Goal: Task Accomplishment & Management: Complete application form

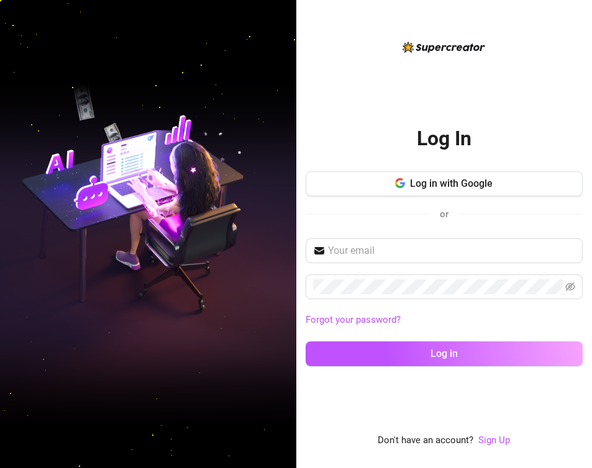
click at [359, 212] on div "or" at bounding box center [444, 214] width 277 height 16
click at [350, 180] on button "Log in with Google" at bounding box center [444, 183] width 277 height 25
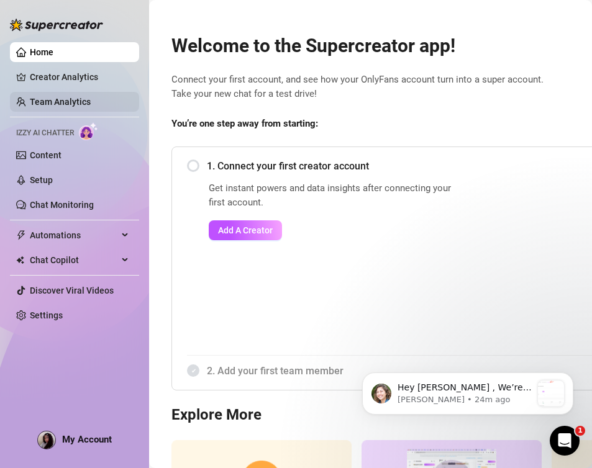
click at [72, 97] on link "Team Analytics" at bounding box center [60, 102] width 61 height 10
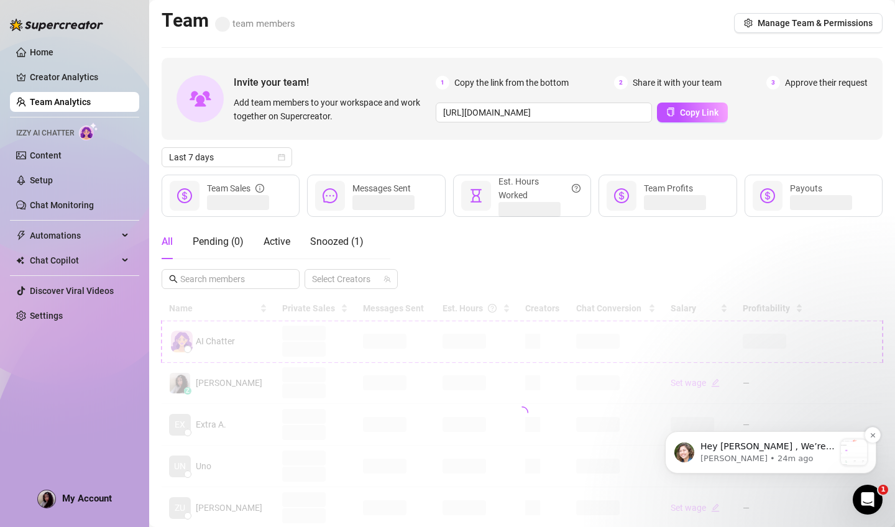
click at [591, 465] on div "Hey Isabelle , We’re sorry you are leaving! We believe in our platform and ever…" at bounding box center [767, 452] width 134 height 25
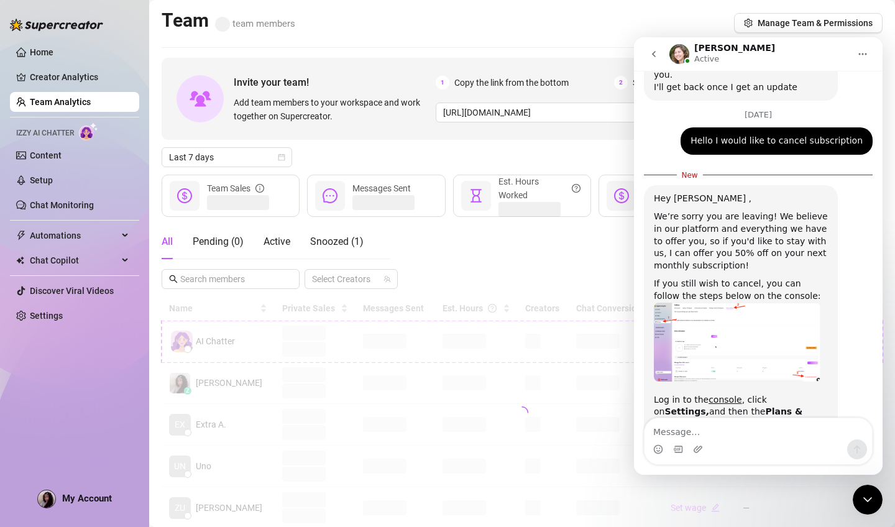
scroll to position [1096, 0]
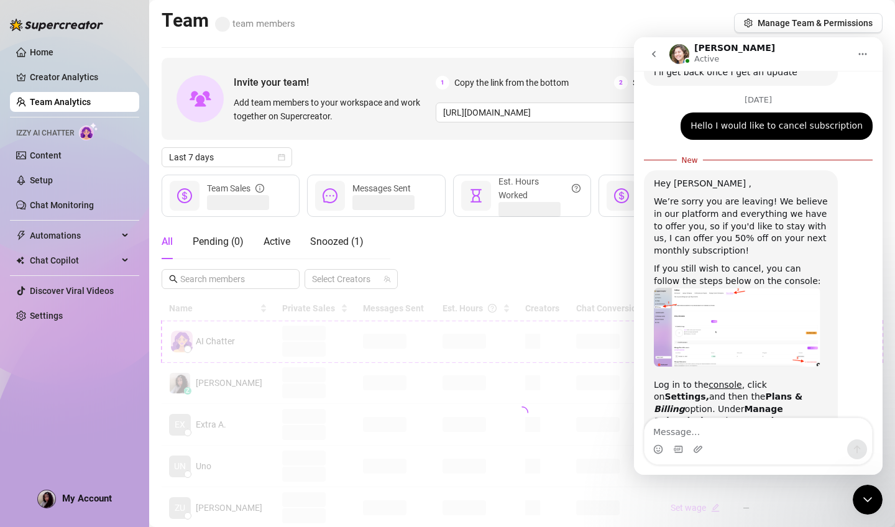
click at [591, 430] on textarea "Message…" at bounding box center [757, 428] width 227 height 21
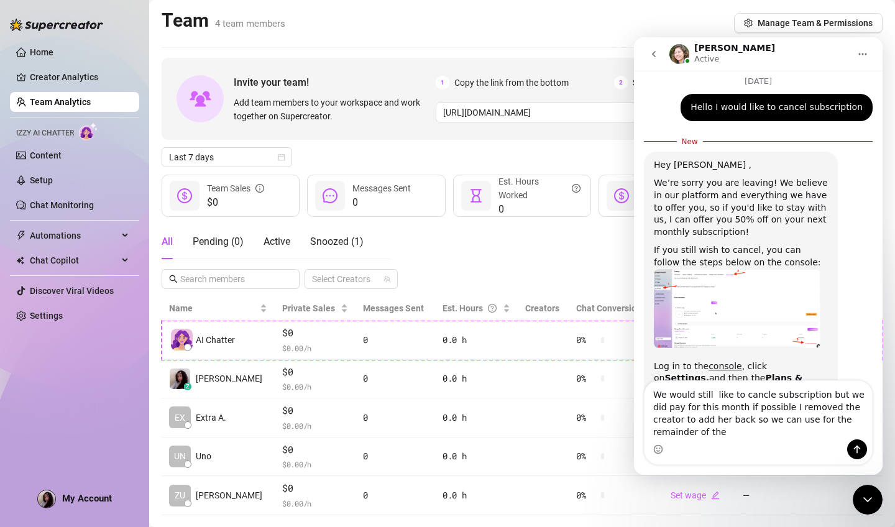
scroll to position [1114, 0]
type textarea "We would still like to cancle subscription but we did pay for this month if pos…"
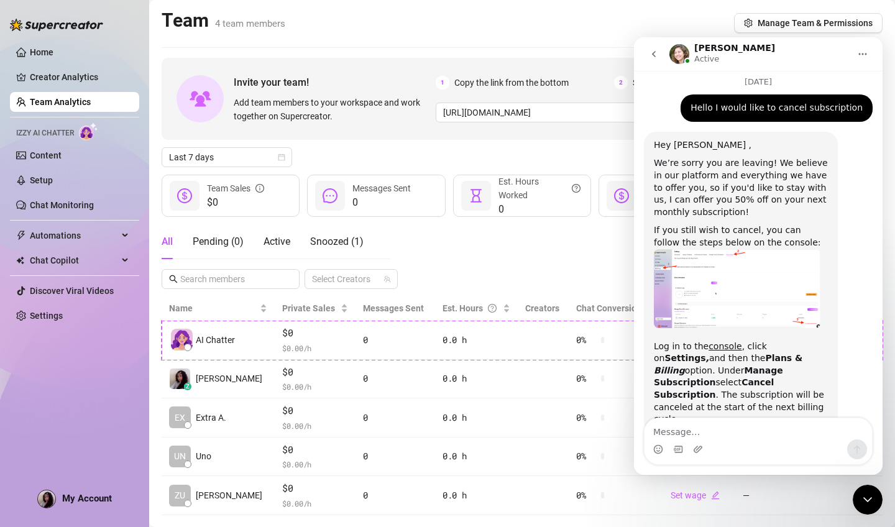
scroll to position [1148, 0]
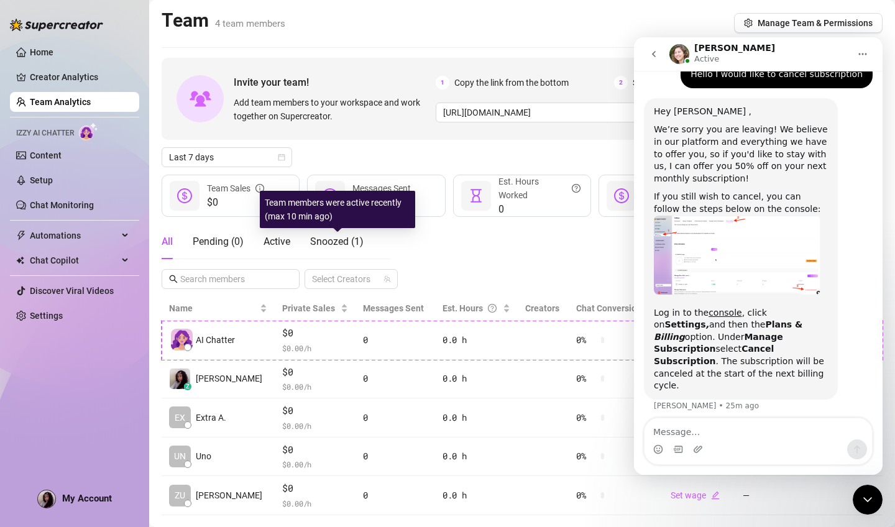
click at [476, 221] on div "Invite your team! Add team members to your workspace and work together on Super…" at bounding box center [522, 286] width 721 height 457
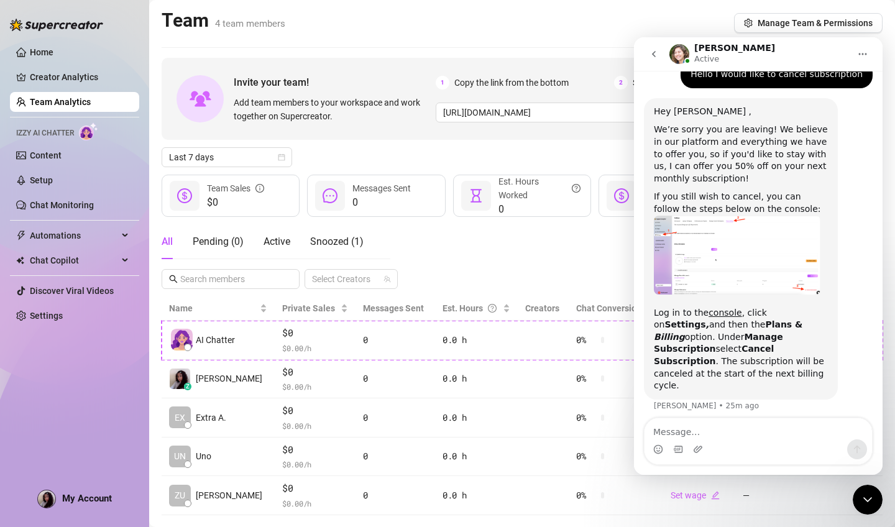
click at [591, 52] on button "go back" at bounding box center [654, 54] width 24 height 24
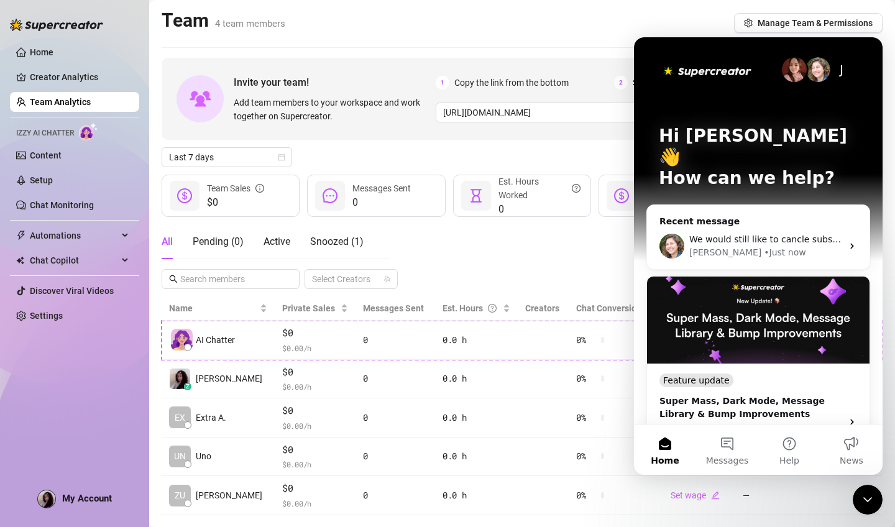
scroll to position [0, 0]
click at [591, 37] on div "Team 4 team members Manage Team & Permissions" at bounding box center [522, 23] width 721 height 29
click at [591, 468] on icon "Close Intercom Messenger" at bounding box center [867, 499] width 15 height 15
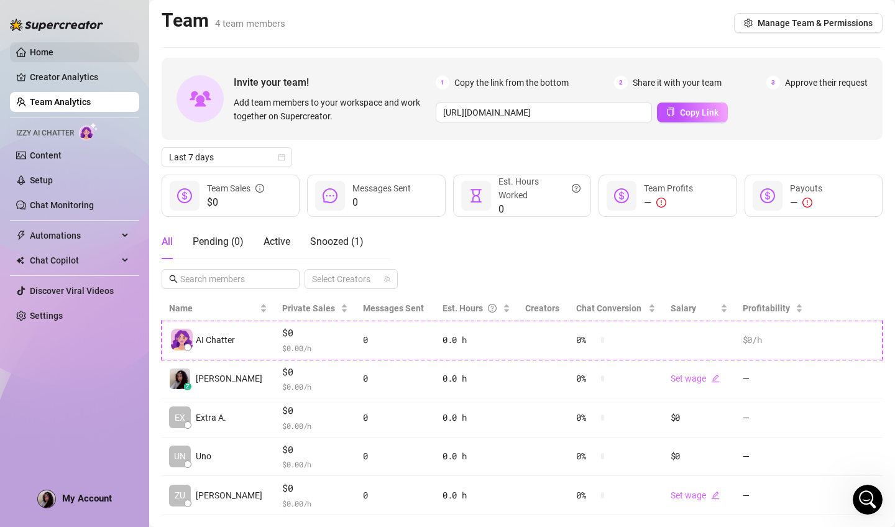
click at [53, 57] on link "Home" at bounding box center [42, 52] width 24 height 10
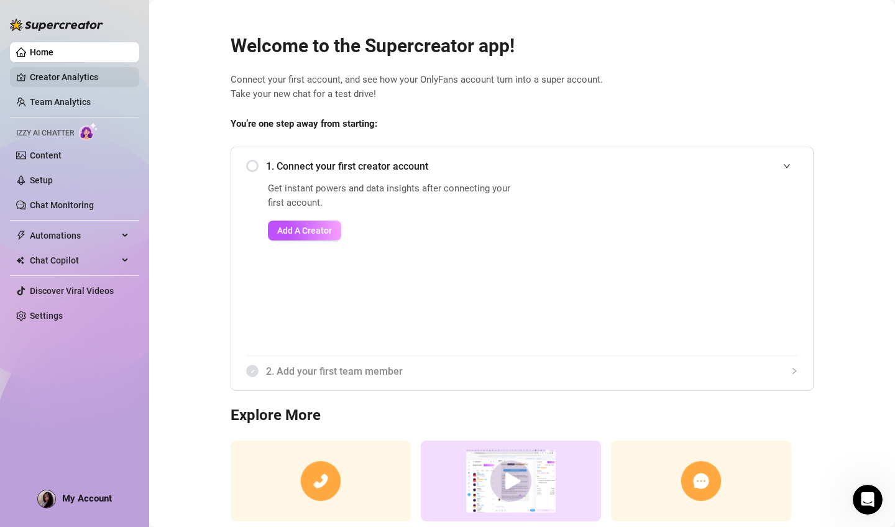
click at [66, 74] on link "Creator Analytics" at bounding box center [79, 77] width 99 height 20
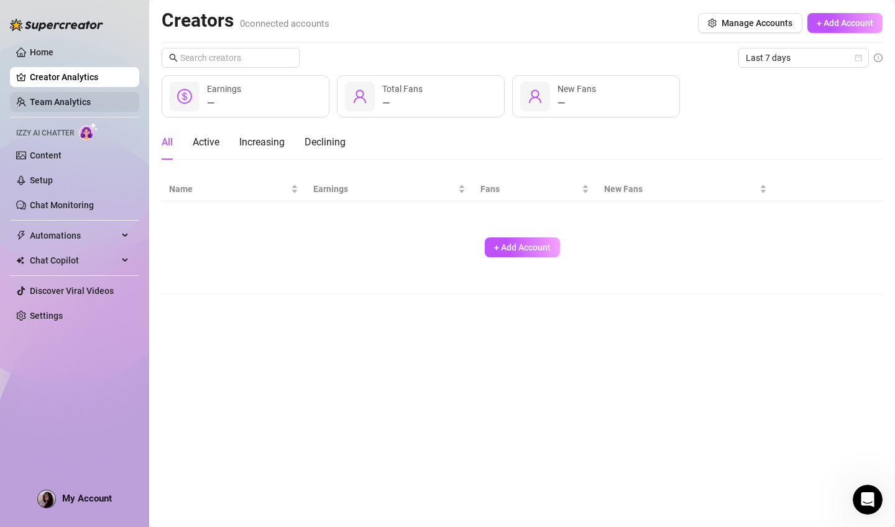
click at [56, 104] on link "Team Analytics" at bounding box center [60, 102] width 61 height 10
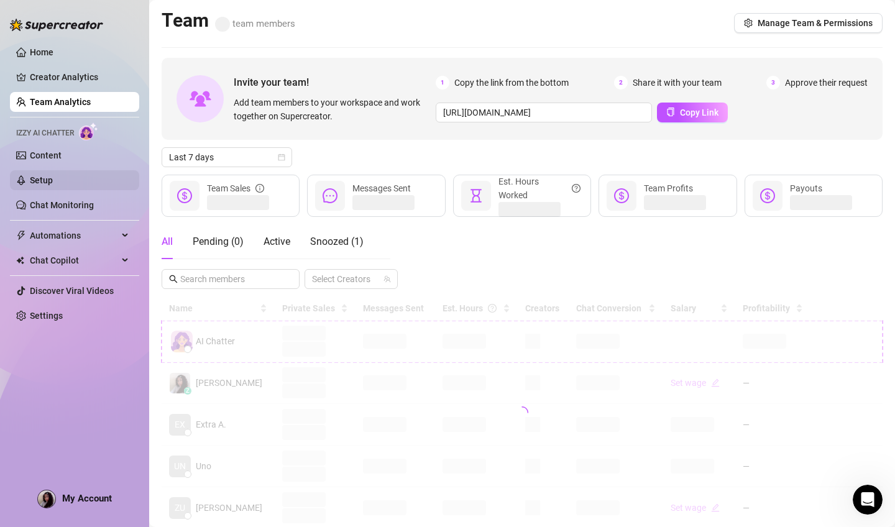
click at [53, 181] on link "Setup" at bounding box center [41, 180] width 23 height 10
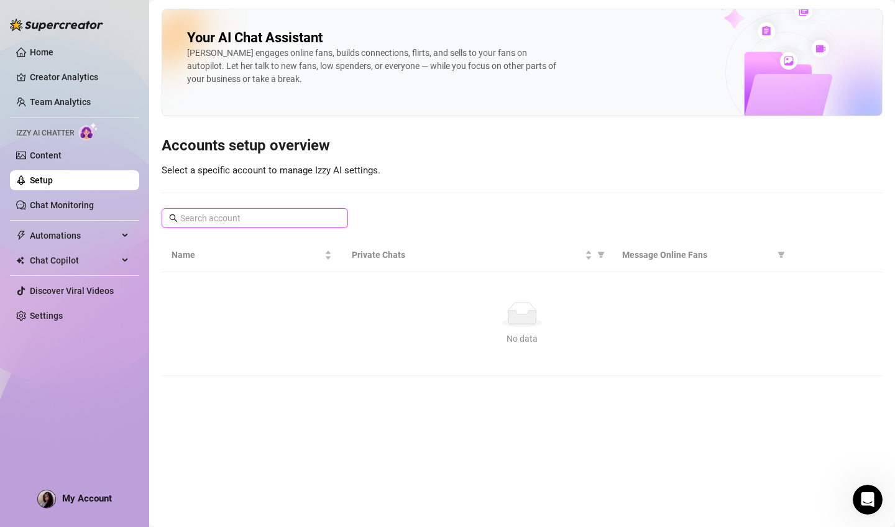
click at [270, 216] on input "text" at bounding box center [255, 218] width 150 height 14
click at [50, 97] on link "Team Analytics" at bounding box center [60, 102] width 61 height 10
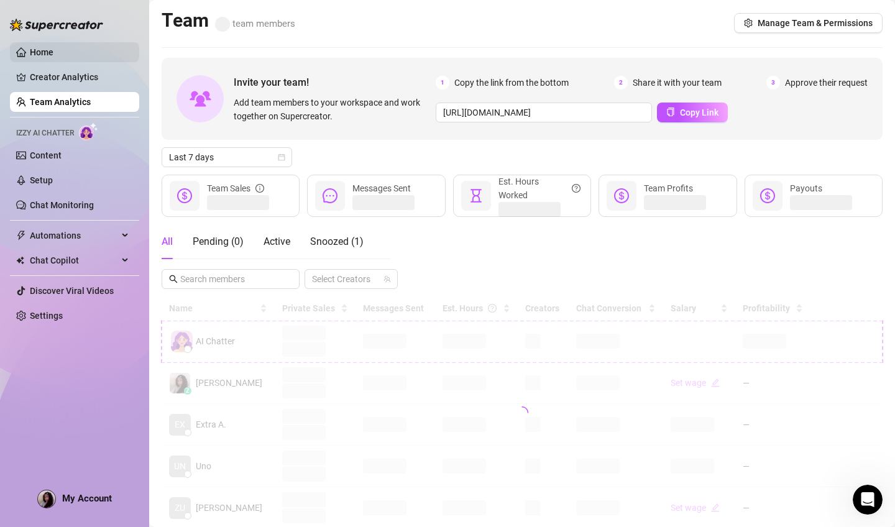
click at [32, 48] on link "Home" at bounding box center [42, 52] width 24 height 10
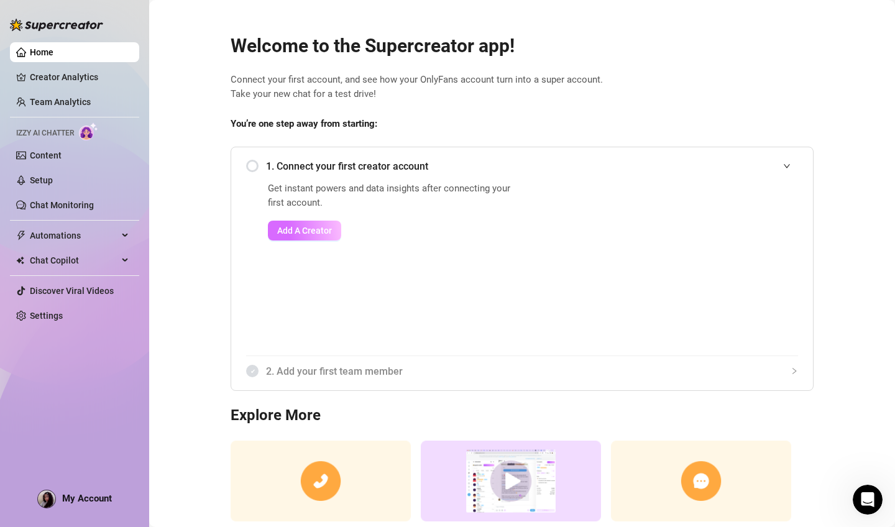
click at [323, 234] on button "Add A Creator" at bounding box center [304, 231] width 73 height 20
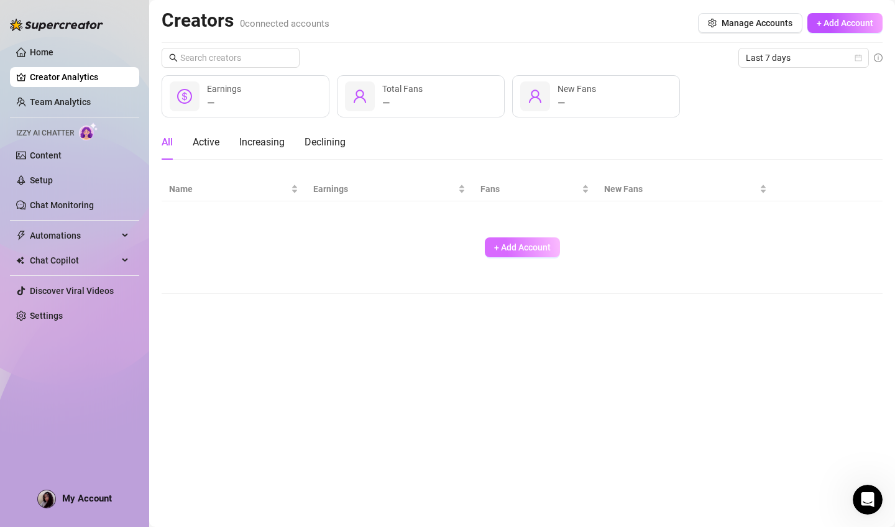
click at [511, 247] on span "+ Add Account" at bounding box center [522, 247] width 57 height 10
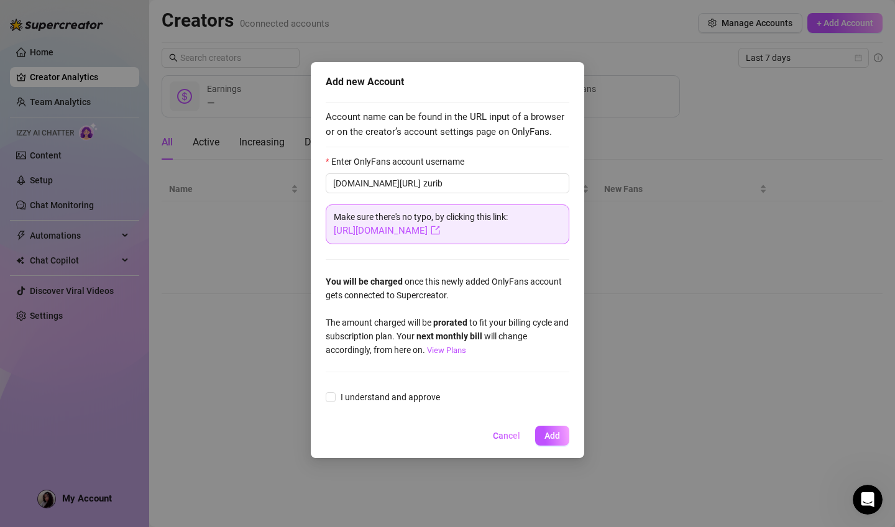
click at [343, 263] on form "Enter OnlyFans account username onlyfans.com/ zurib Make sure there's no typo, …" at bounding box center [448, 281] width 244 height 252
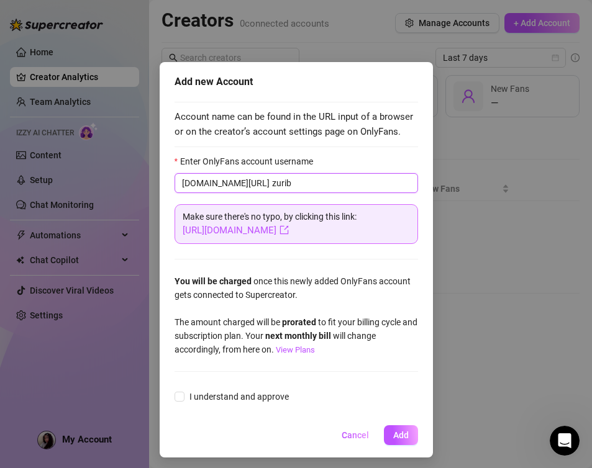
click at [283, 176] on input "zurib" at bounding box center [341, 183] width 139 height 14
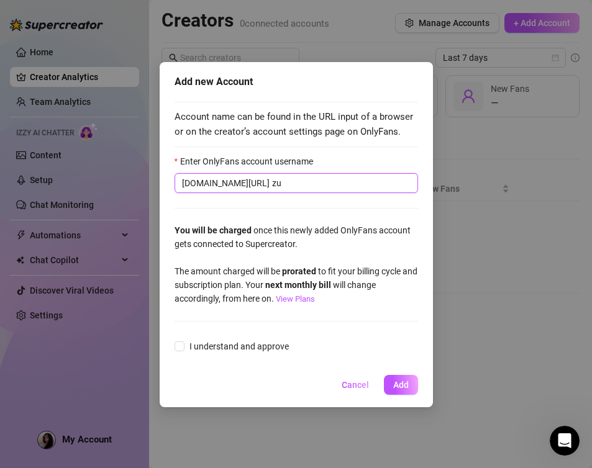
type input "z"
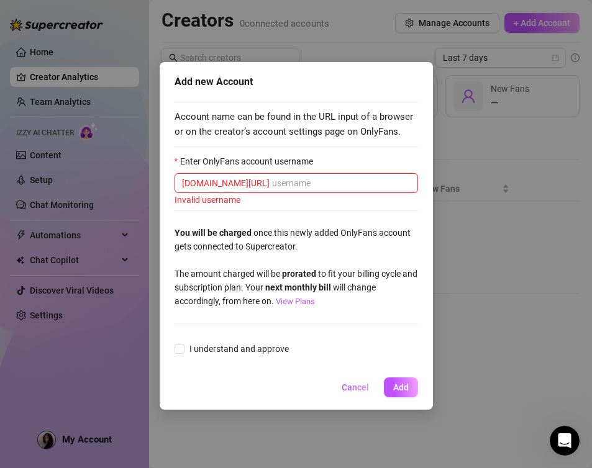
paste input "https://onlyfans.com/zuribellarose"
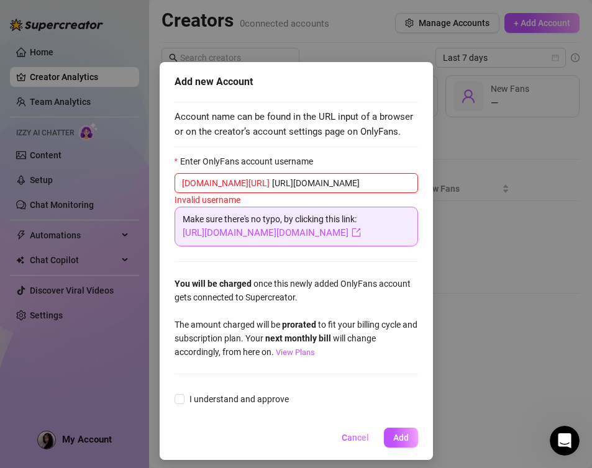
drag, startPoint x: 323, startPoint y: 182, endPoint x: 160, endPoint y: 187, distance: 163.4
click at [160, 187] on div "Add new Account Account name can be found in the URL input of a browser or on t…" at bounding box center [296, 261] width 273 height 398
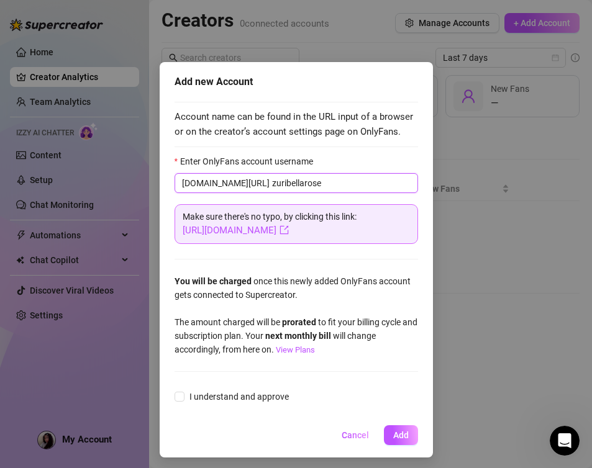
click at [296, 184] on input "zuribellarose" at bounding box center [341, 183] width 139 height 14
type input "zuribellarose"
click at [190, 398] on span "I understand and approve" at bounding box center [238, 397] width 109 height 14
click at [183, 398] on input "I understand and approve" at bounding box center [179, 396] width 9 height 9
checkbox input "true"
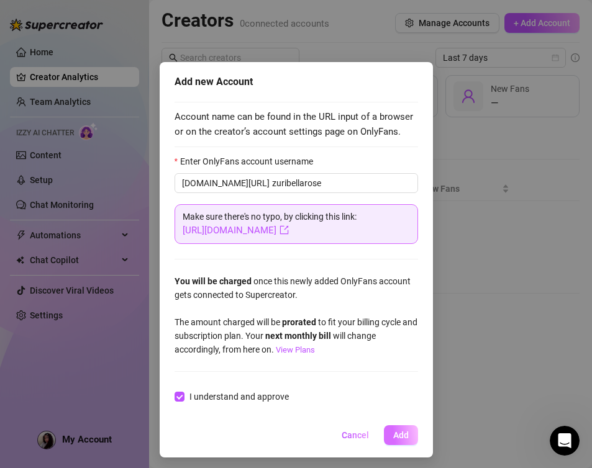
click at [393, 435] on span "Add" at bounding box center [401, 435] width 16 height 10
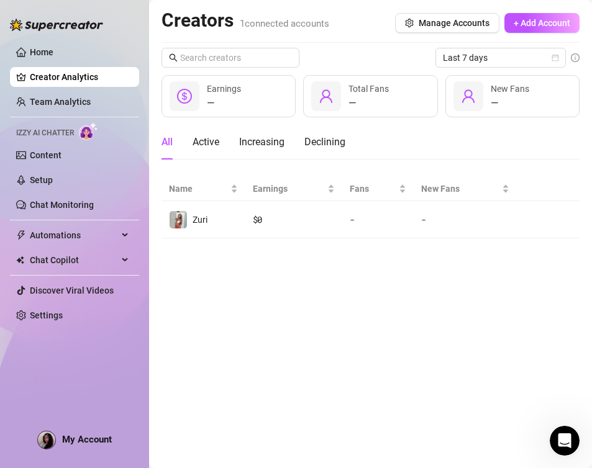
click at [74, 91] on ul "Home Creator Analytics Team Analytics Izzy AI Chatter Content Setup Chat Monito…" at bounding box center [74, 183] width 129 height 293
click at [74, 104] on link "Team Analytics" at bounding box center [60, 102] width 61 height 10
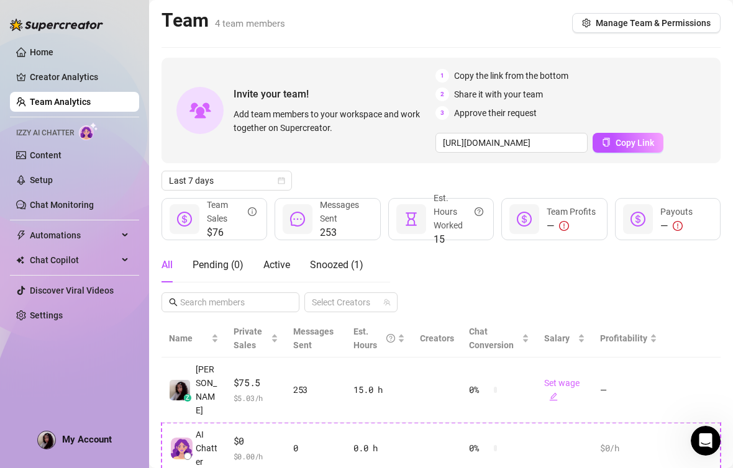
scroll to position [7, 0]
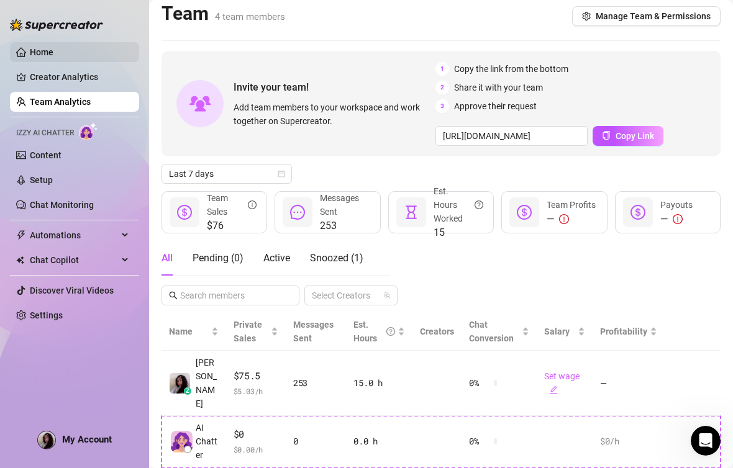
click at [53, 52] on link "Home" at bounding box center [42, 52] width 24 height 10
